Goal: Task Accomplishment & Management: Manage account settings

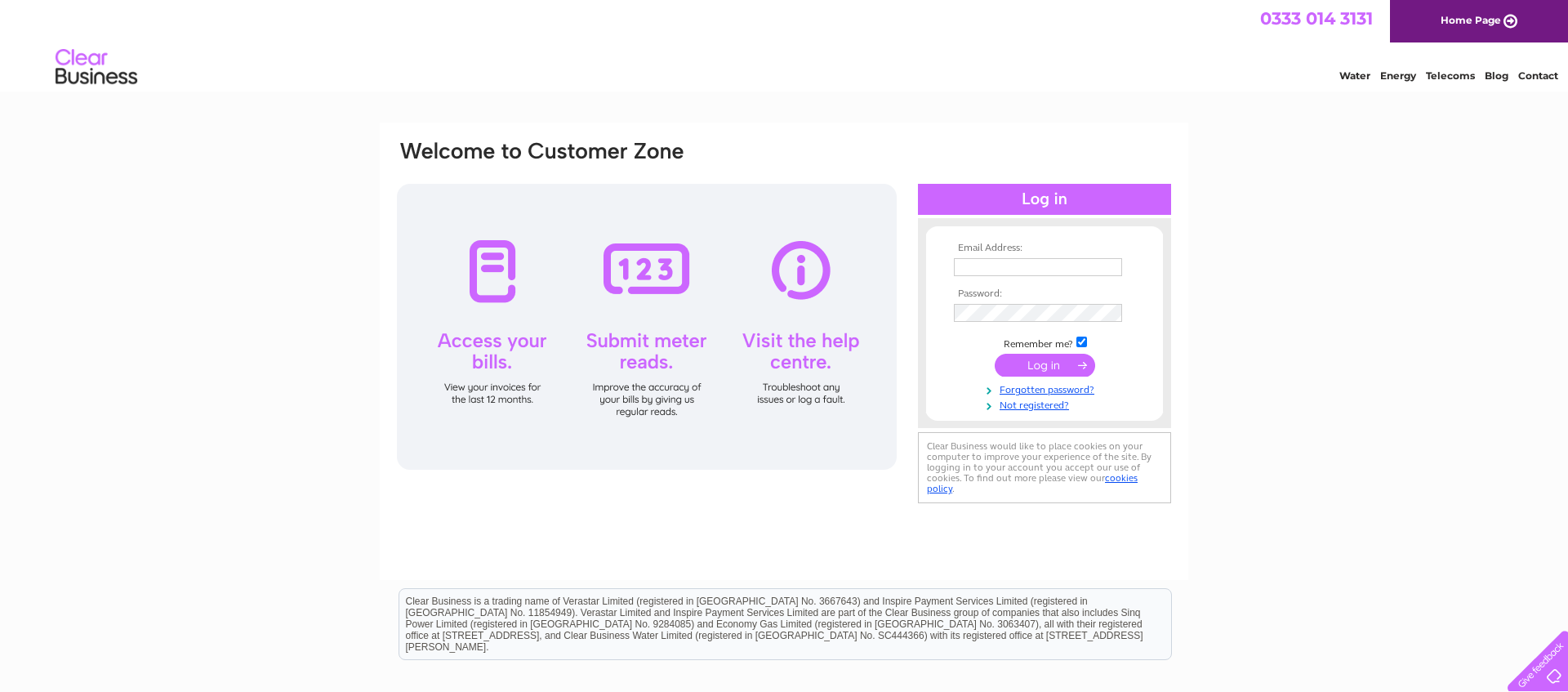
click at [982, 264] on input "text" at bounding box center [1037, 267] width 168 height 18
type input "mozmik@gmail.com"
click at [1035, 363] on input "submit" at bounding box center [1044, 367] width 100 height 23
click at [1055, 362] on input "submit" at bounding box center [1044, 365] width 100 height 23
click at [1082, 342] on input "checkbox" at bounding box center [1081, 341] width 10 height 10
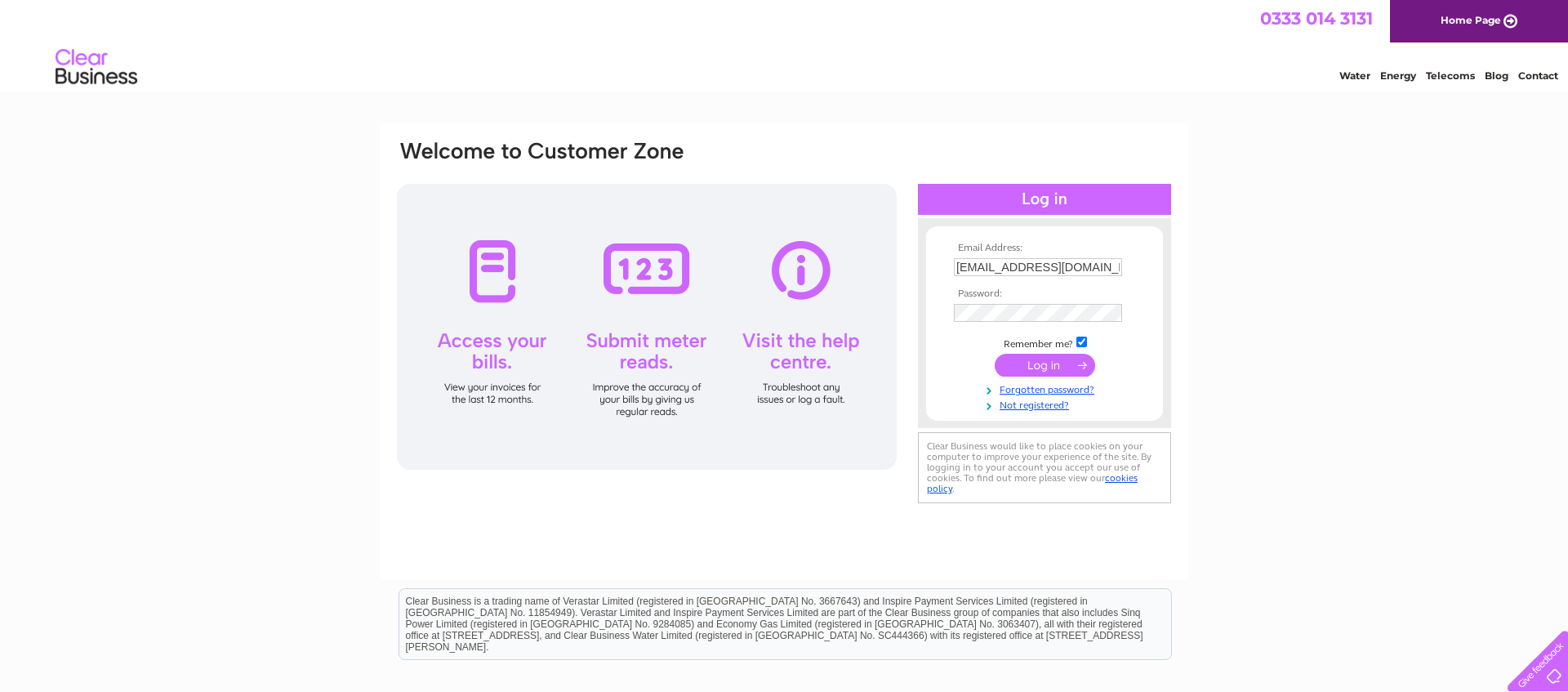
checkbox input "false"
click at [1036, 365] on input "submit" at bounding box center [1044, 365] width 100 height 23
click at [1035, 365] on input "submit" at bounding box center [1044, 365] width 100 height 23
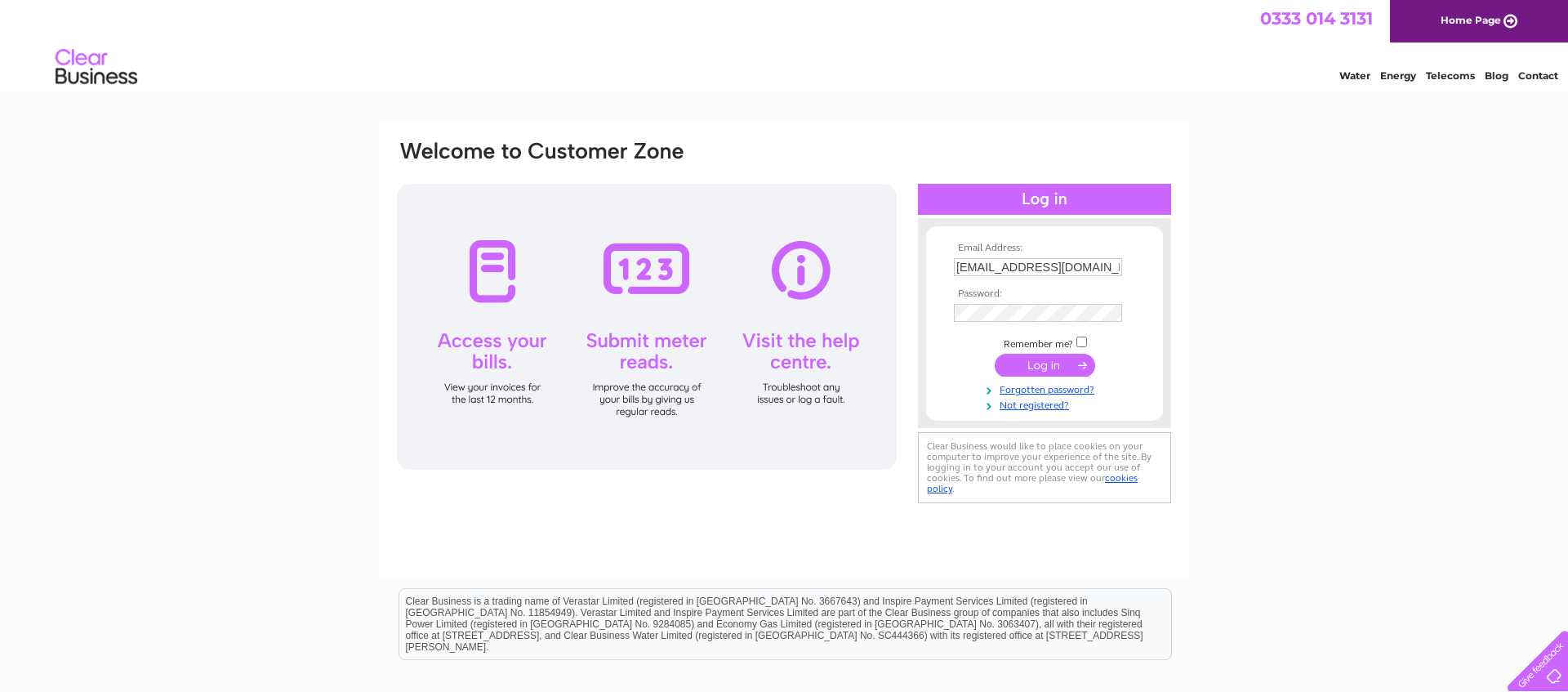
click at [1036, 365] on input "submit" at bounding box center [1044, 365] width 100 height 23
click at [1036, 366] on input "submit" at bounding box center [1044, 365] width 100 height 23
click at [1038, 366] on input "submit" at bounding box center [1044, 365] width 100 height 23
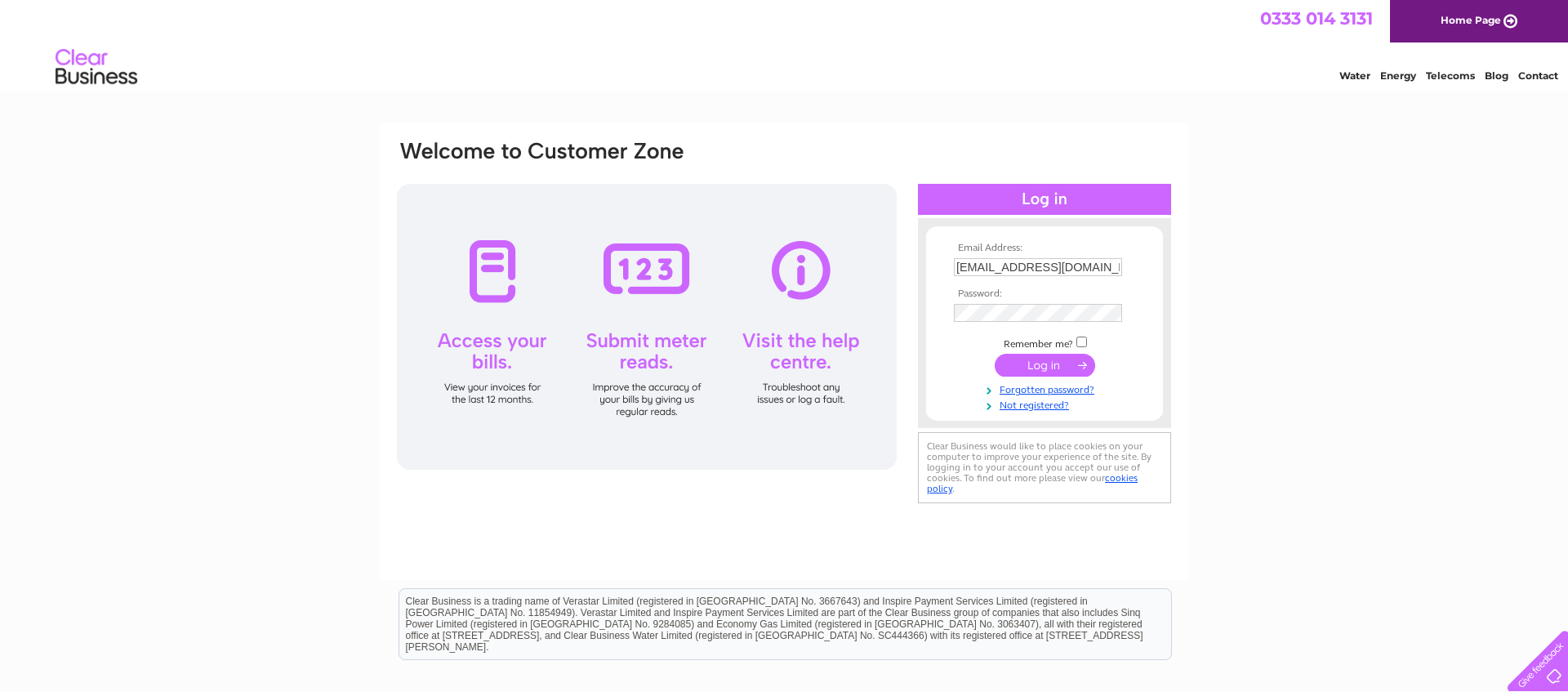
click at [1038, 366] on input "submit" at bounding box center [1044, 365] width 100 height 23
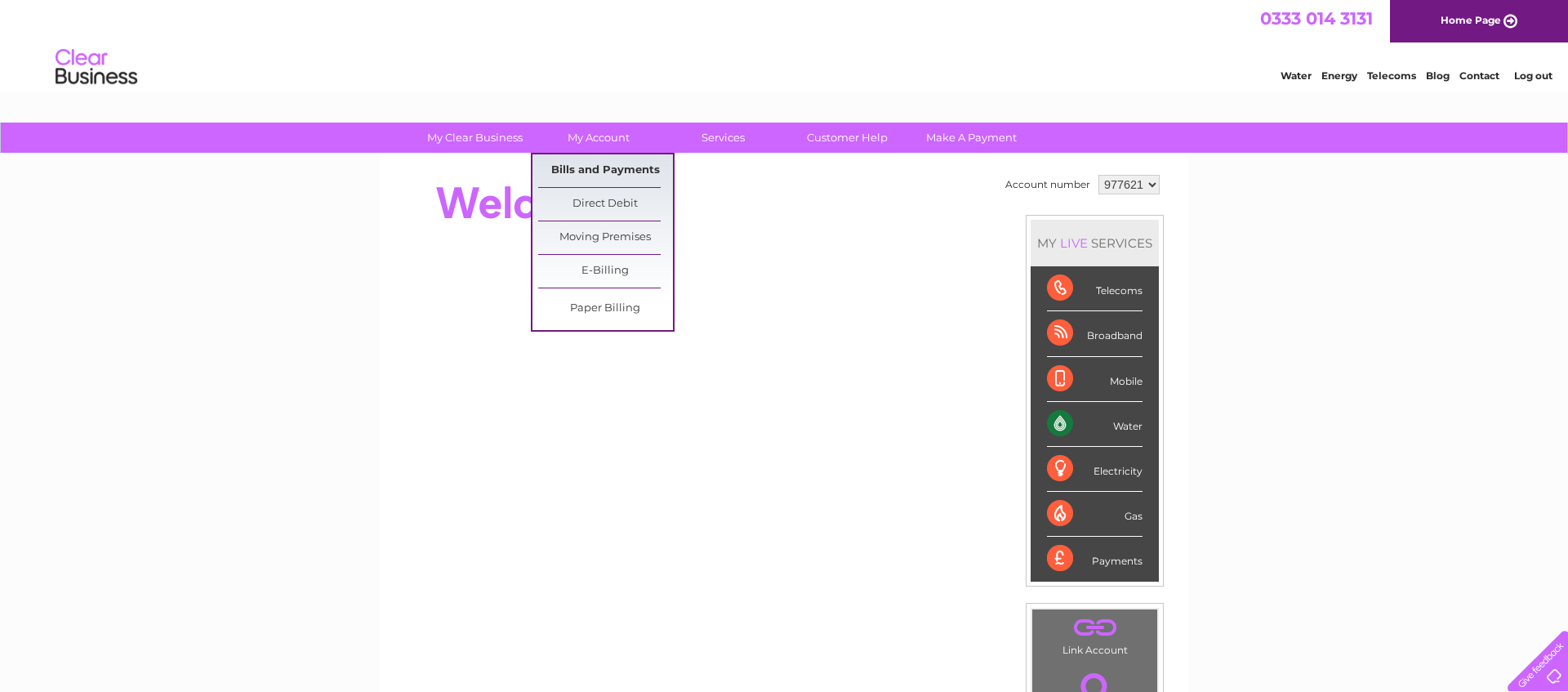
click at [610, 172] on link "Bills and Payments" at bounding box center [605, 170] width 135 height 33
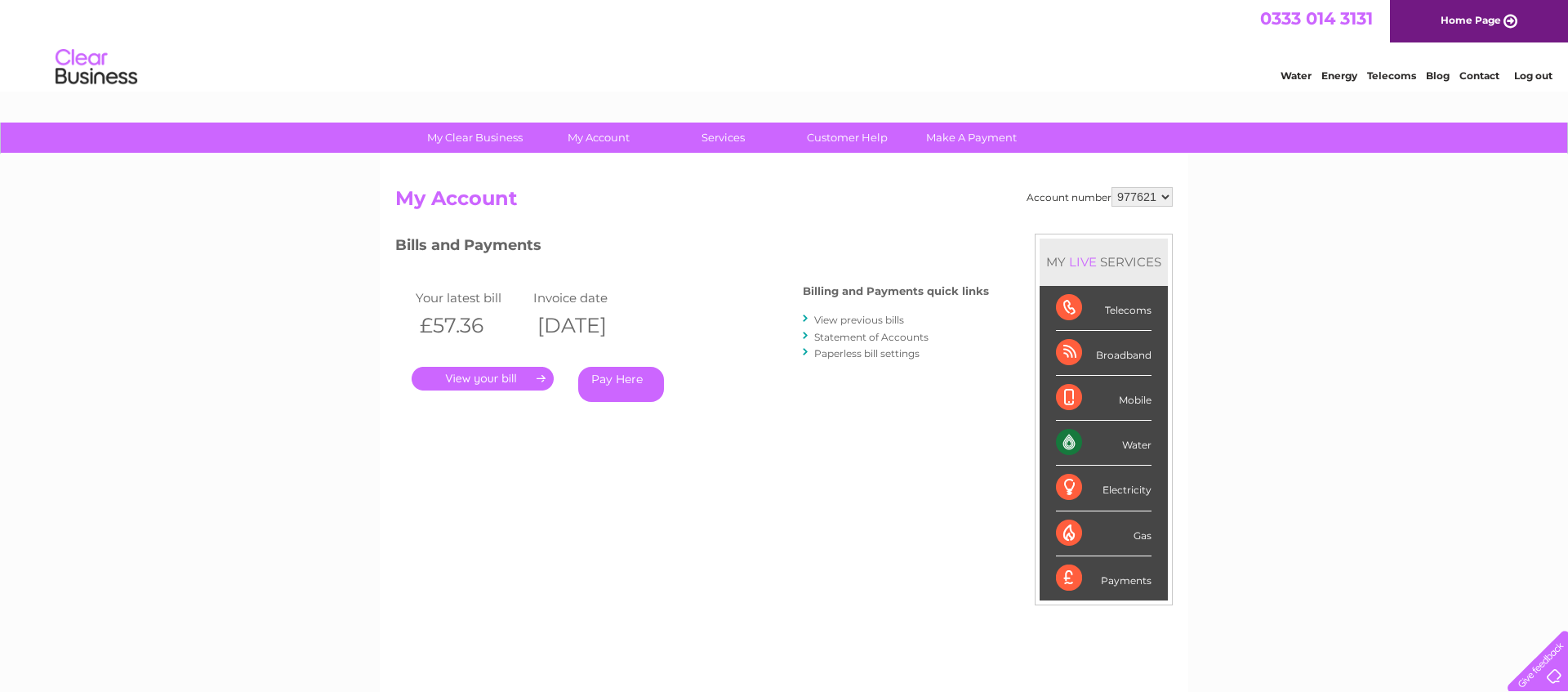
click at [471, 377] on link "." at bounding box center [482, 379] width 142 height 24
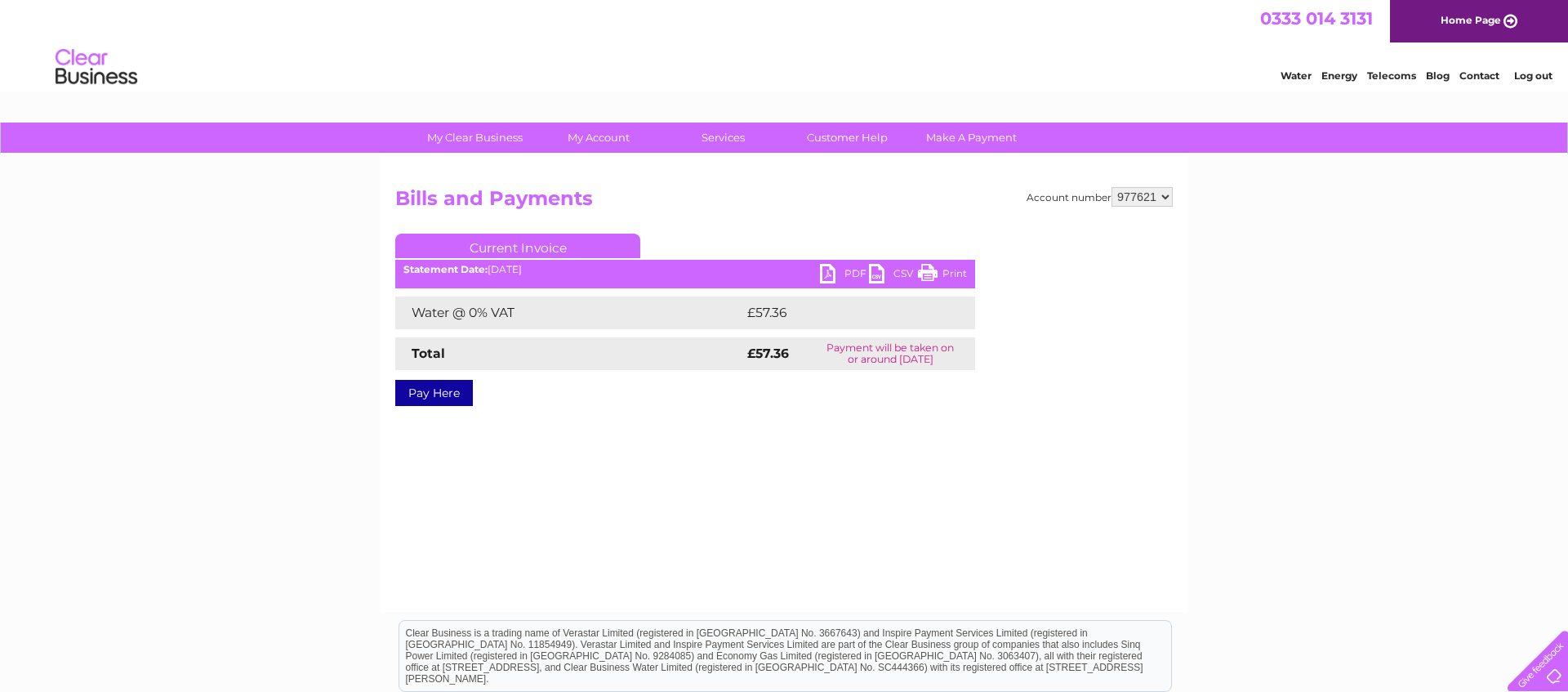
click at [831, 275] on link "PDF" at bounding box center [844, 276] width 49 height 24
click at [1527, 75] on link "Log out" at bounding box center [1533, 75] width 38 height 12
